Goal: Register for event/course

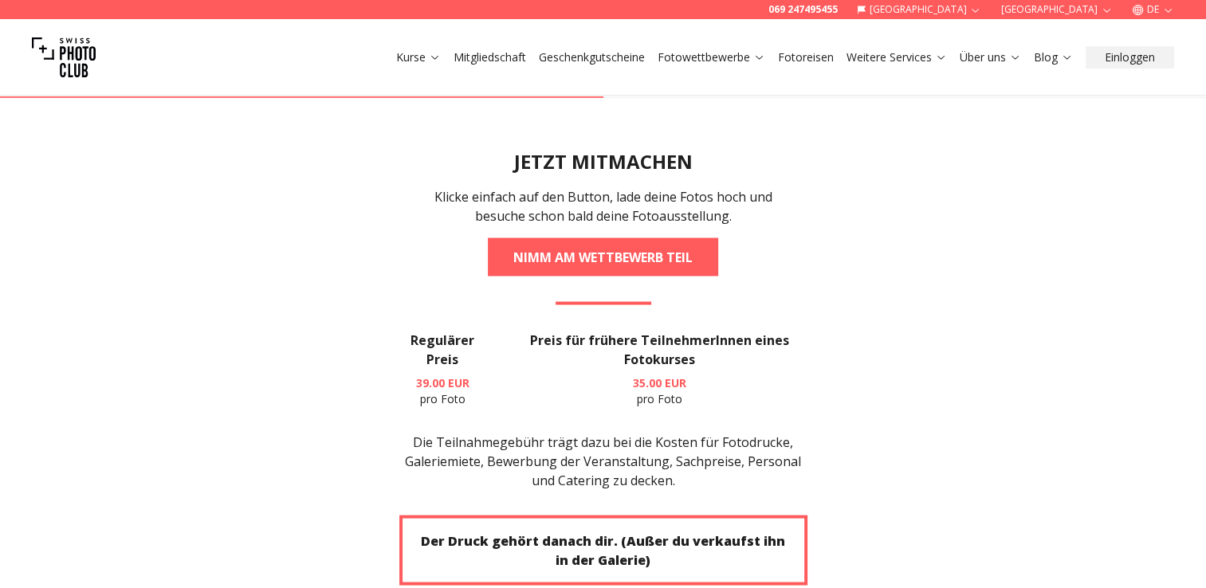
scroll to position [2870, 0]
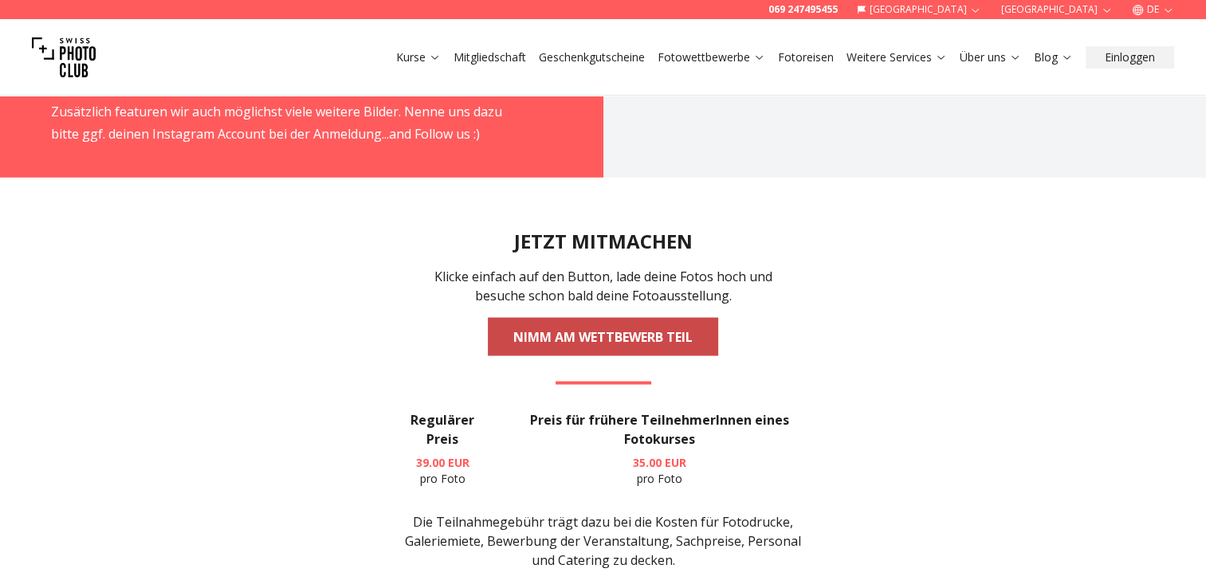
click at [627, 317] on link "NIMM AM WETTBEWERB TEIL" at bounding box center [603, 336] width 230 height 38
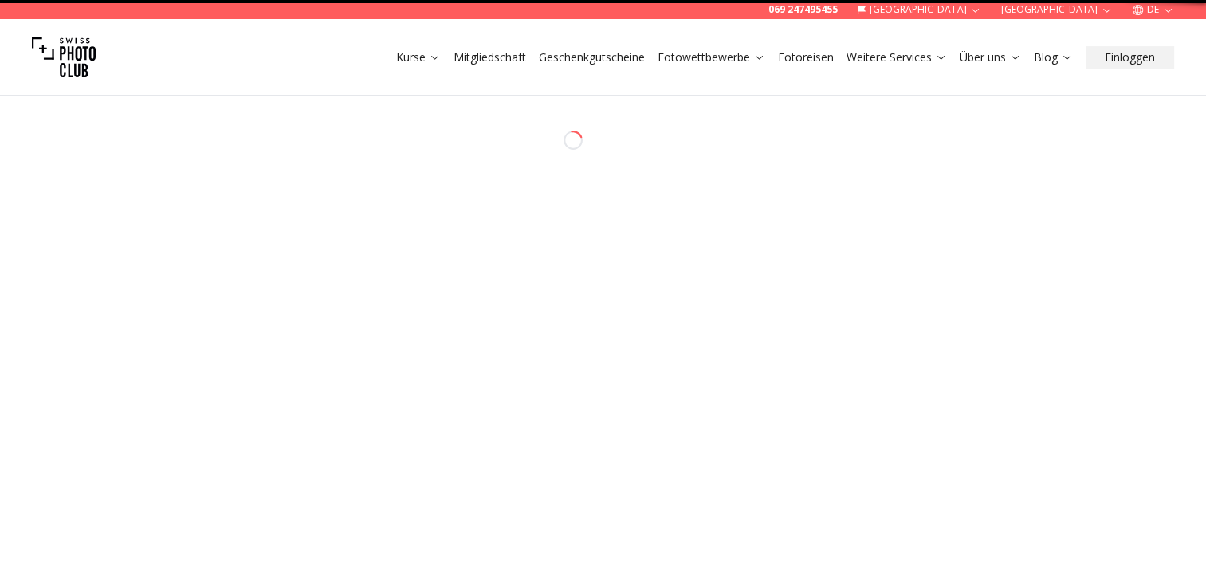
select select "*******"
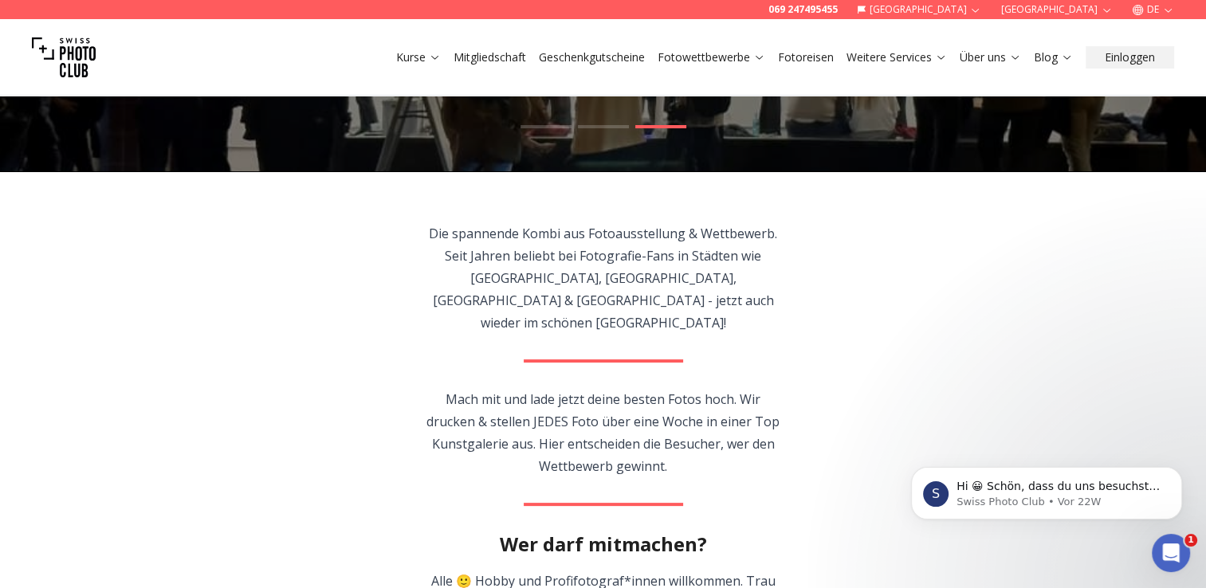
scroll to position [239, 0]
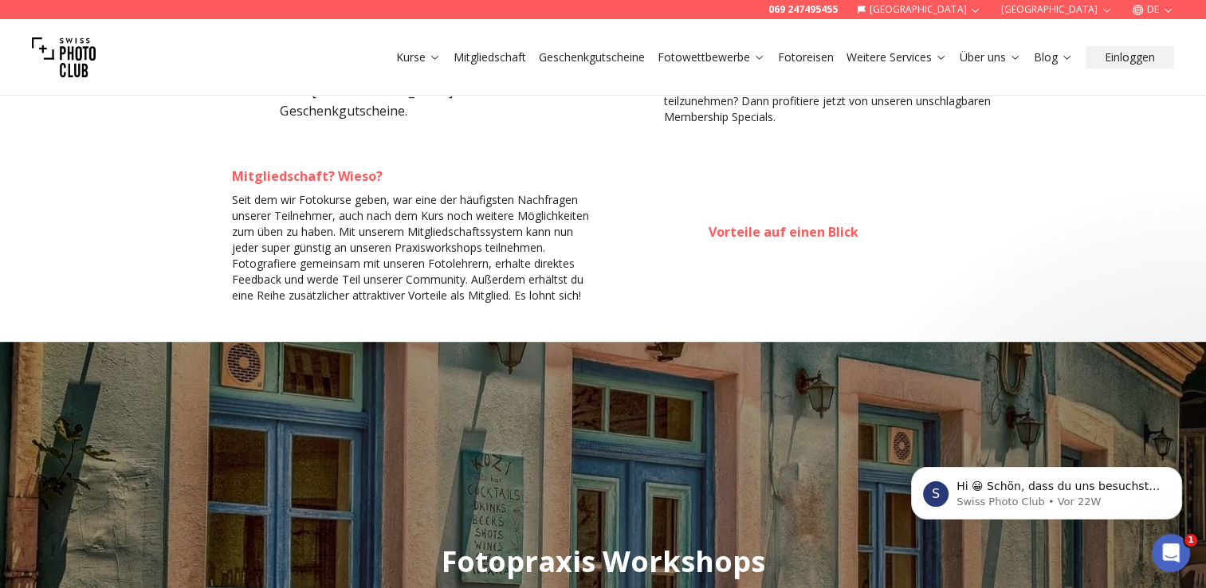
scroll to position [1196, 0]
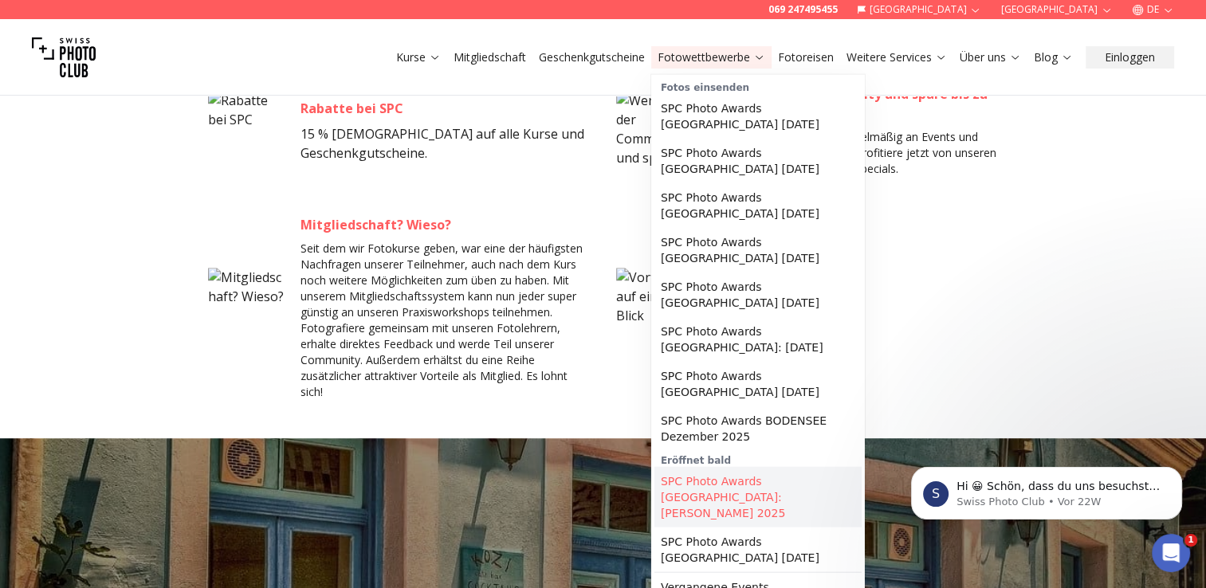
click at [727, 474] on link "SPC Photo Awards [GEOGRAPHIC_DATA]: [PERSON_NAME] 2025" at bounding box center [758, 497] width 207 height 61
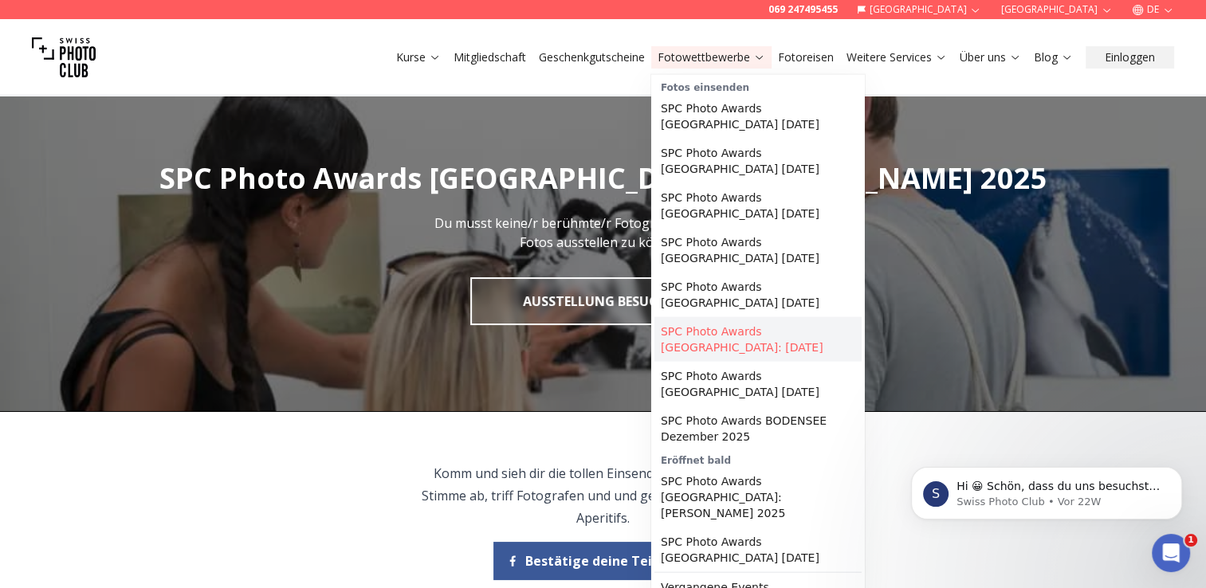
click at [740, 317] on link "SPC Photo Awards [GEOGRAPHIC_DATA]: [DATE]" at bounding box center [758, 339] width 207 height 45
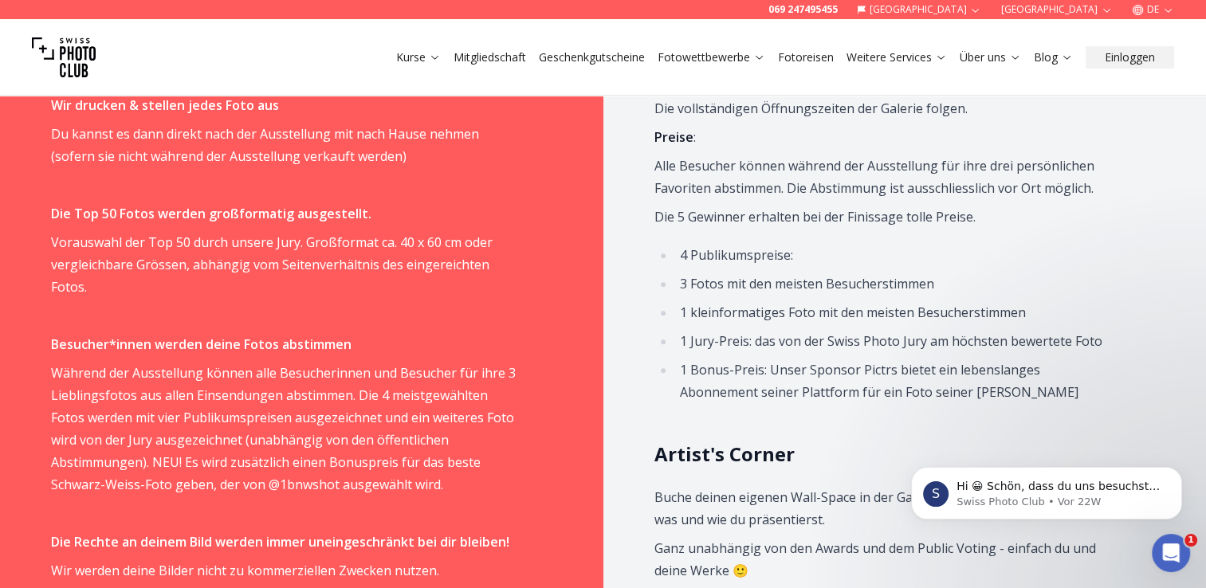
scroll to position [1116, 0]
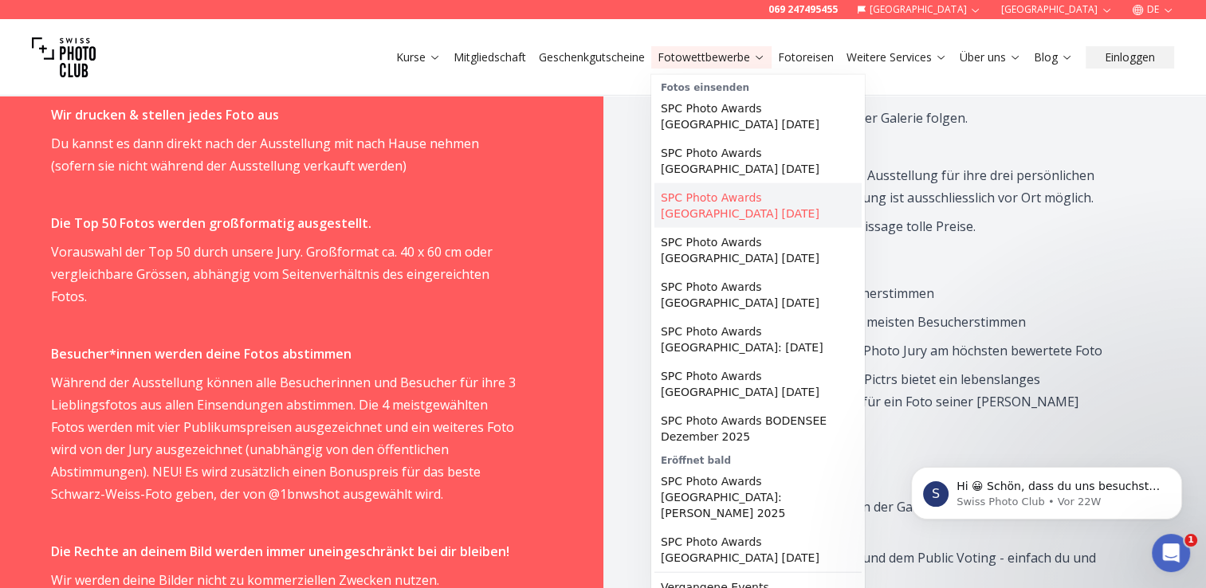
click at [719, 183] on link "SPC Photo Awards [GEOGRAPHIC_DATA] [DATE]" at bounding box center [758, 205] width 207 height 45
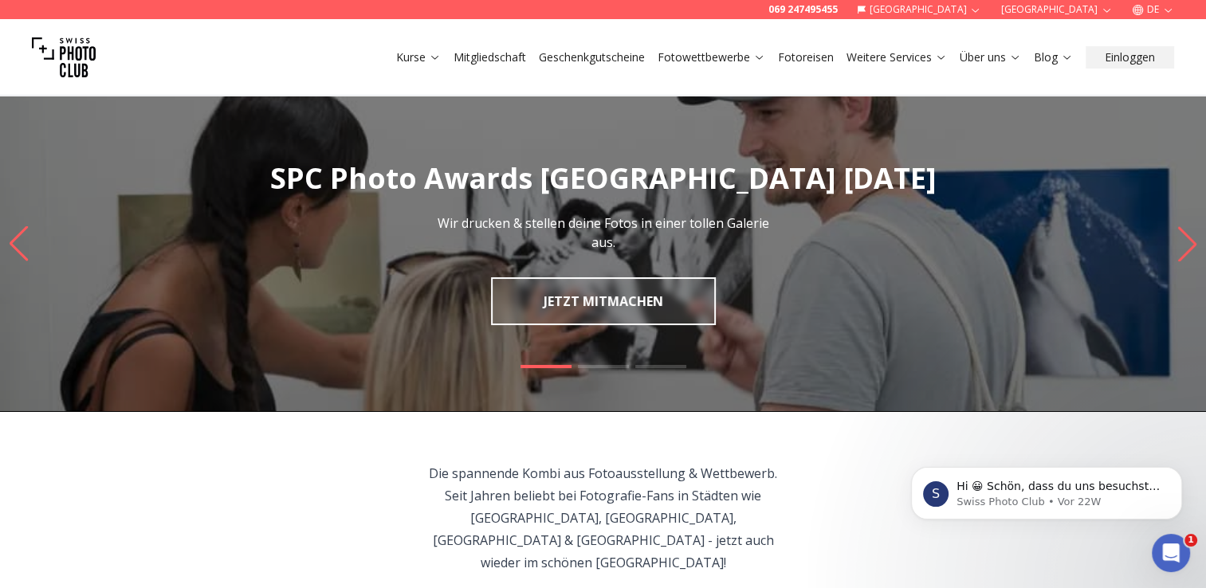
click at [83, 57] on img at bounding box center [64, 58] width 64 height 64
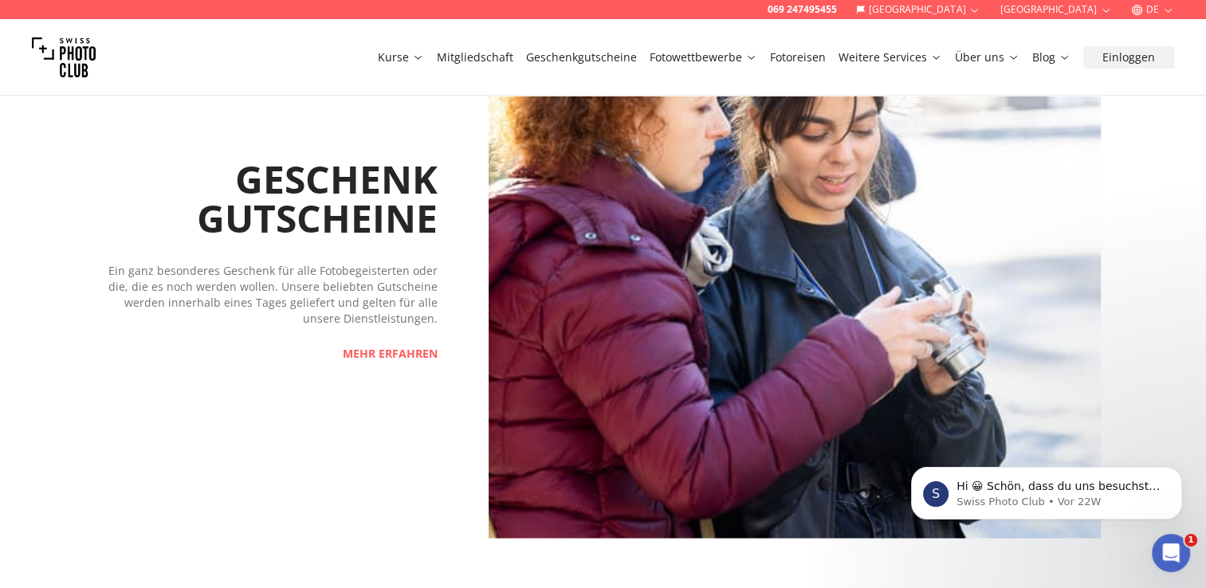
scroll to position [2790, 0]
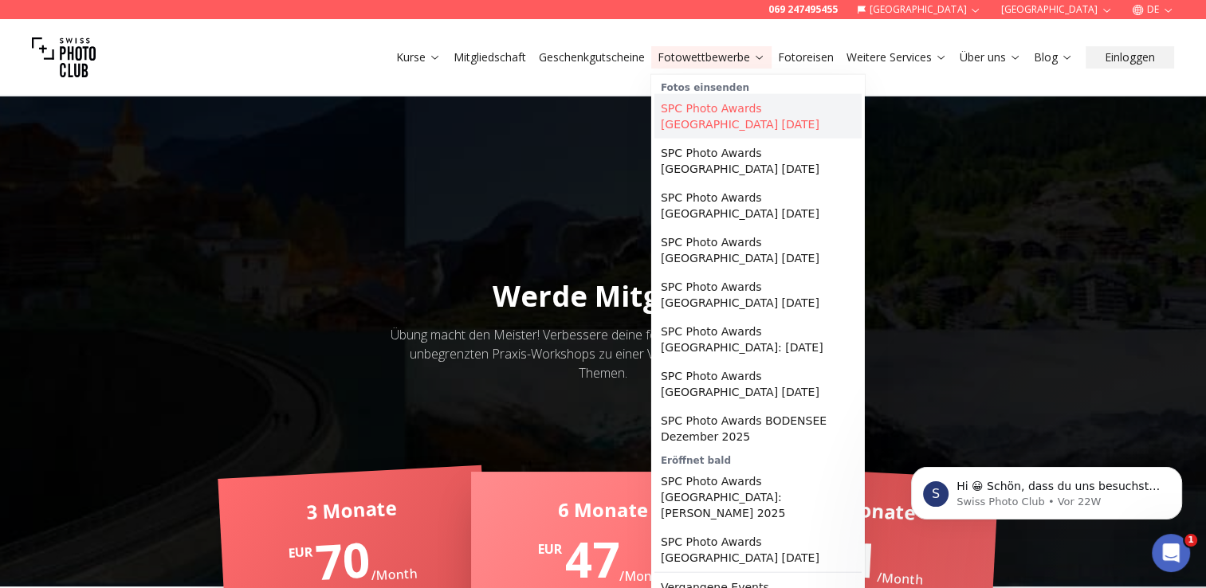
click at [731, 107] on link "SPC Photo Awards [GEOGRAPHIC_DATA] [DATE]" at bounding box center [758, 116] width 207 height 45
